Goal: Task Accomplishment & Management: Use online tool/utility

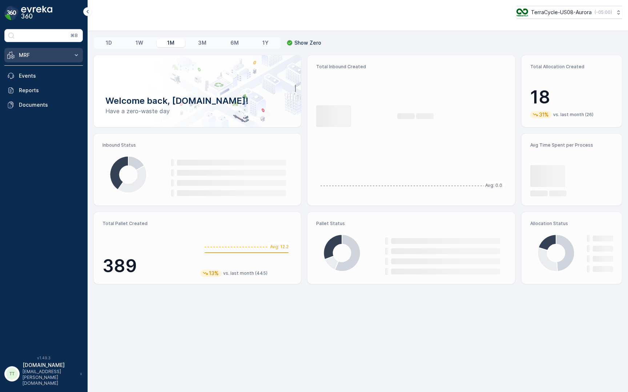
click at [79, 62] on button "MRF" at bounding box center [43, 55] width 78 height 15
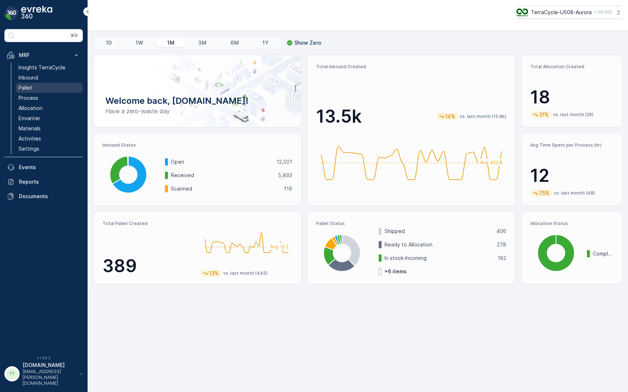
click at [50, 89] on link "Pallet" at bounding box center [49, 88] width 67 height 10
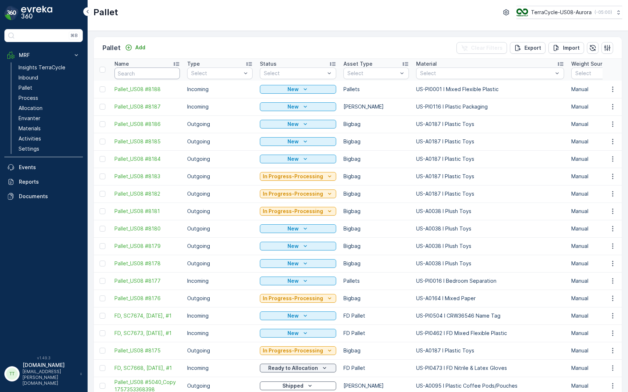
click at [162, 77] on input "text" at bounding box center [146, 74] width 65 height 12
type input "SC6"
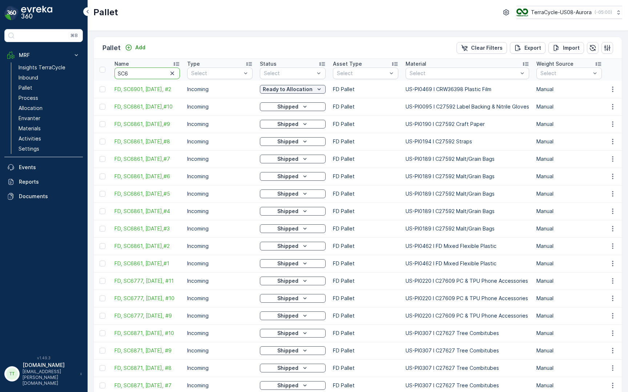
click at [147, 71] on input "SC6" at bounding box center [146, 74] width 65 height 12
type input "SC6777"
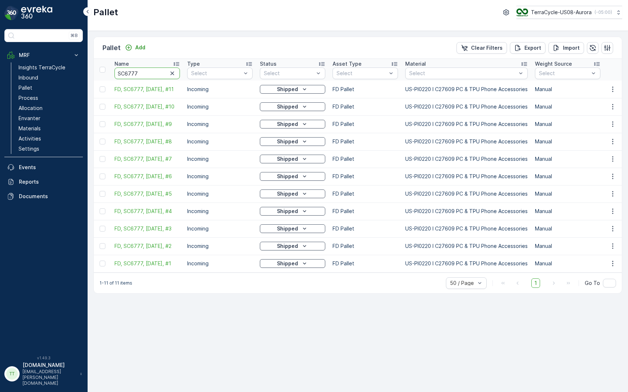
click at [150, 75] on input "SC6777" at bounding box center [146, 74] width 65 height 12
type input "SC6778"
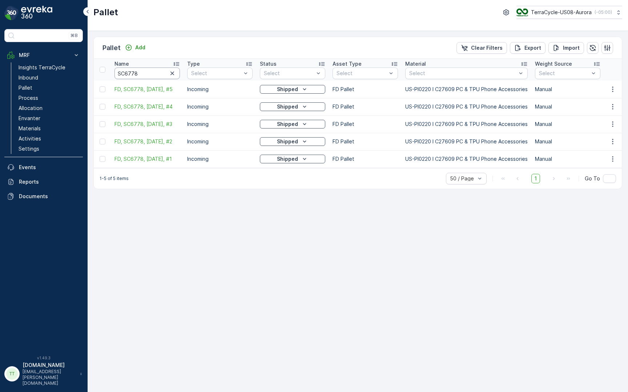
click at [152, 73] on input "SC6778" at bounding box center [146, 74] width 65 height 12
type input "SC6778"
click at [144, 77] on input "SC6778" at bounding box center [146, 74] width 65 height 12
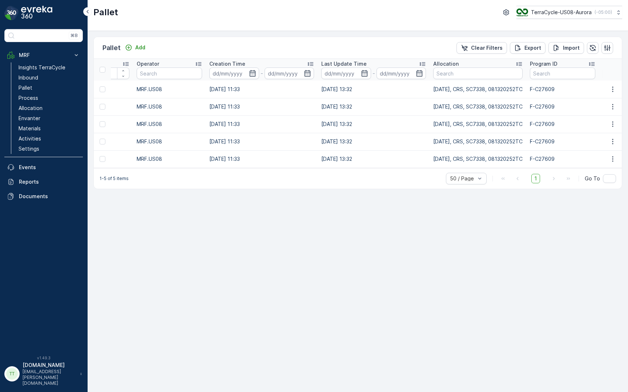
scroll to position [0, 773]
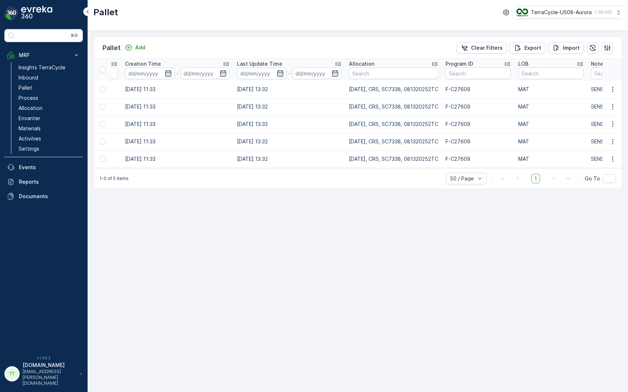
click at [398, 104] on td "[DATE], CRS, SC7338, 081320252TC" at bounding box center [393, 106] width 97 height 17
copy td "SC7338"
